Goal: Task Accomplishment & Management: Manage account settings

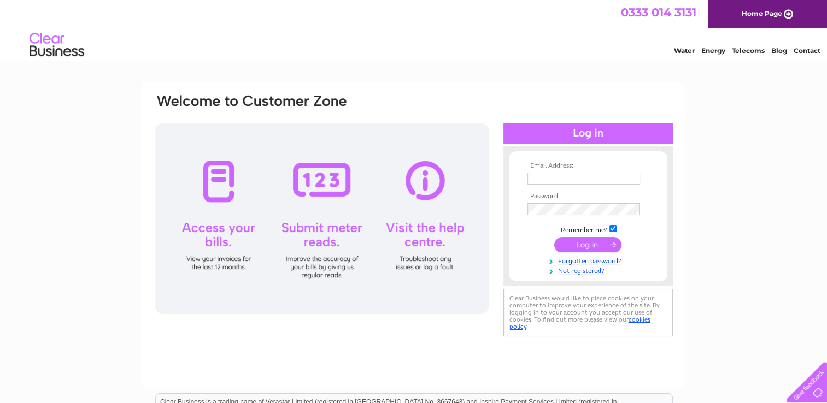
click at [540, 181] on input "text" at bounding box center [583, 179] width 113 height 12
click at [555, 183] on input "text" at bounding box center [583, 179] width 113 height 12
type input "Caroline.lawson@irco.com"
click at [590, 249] on input "submit" at bounding box center [587, 245] width 67 height 15
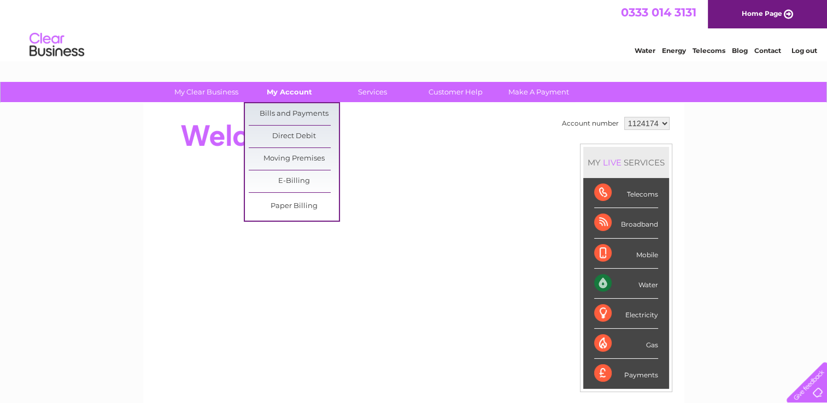
click at [292, 86] on link "My Account" at bounding box center [289, 92] width 90 height 20
click at [274, 110] on link "Bills and Payments" at bounding box center [294, 114] width 90 height 22
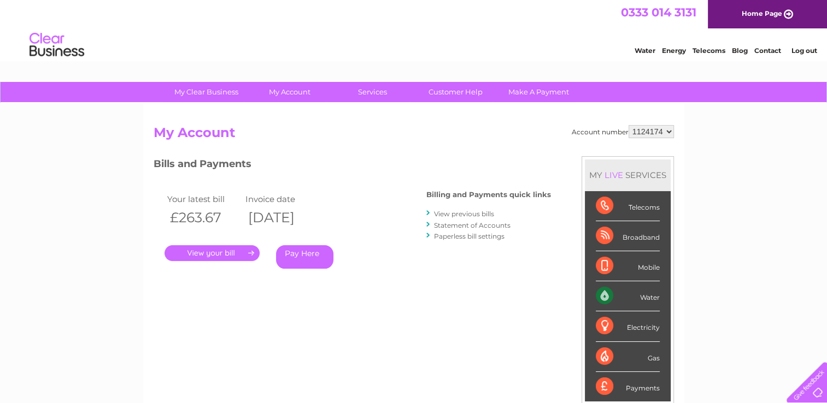
click at [230, 253] on link "." at bounding box center [212, 253] width 95 height 16
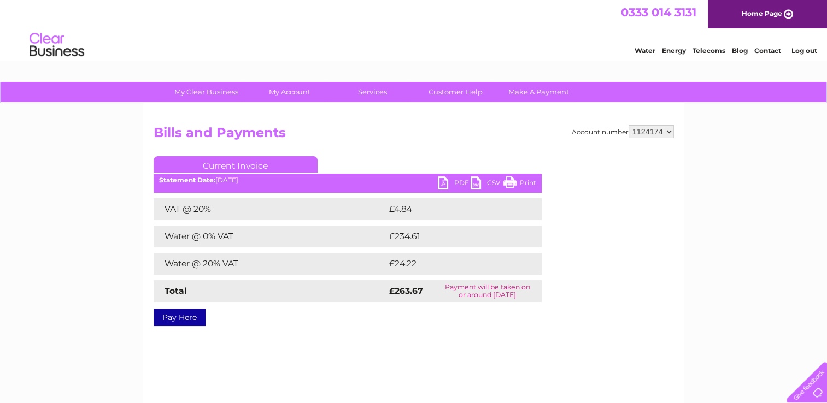
click at [447, 180] on link "PDF" at bounding box center [454, 185] width 33 height 16
click at [806, 51] on link "Log out" at bounding box center [804, 50] width 26 height 8
